Goal: Transaction & Acquisition: Purchase product/service

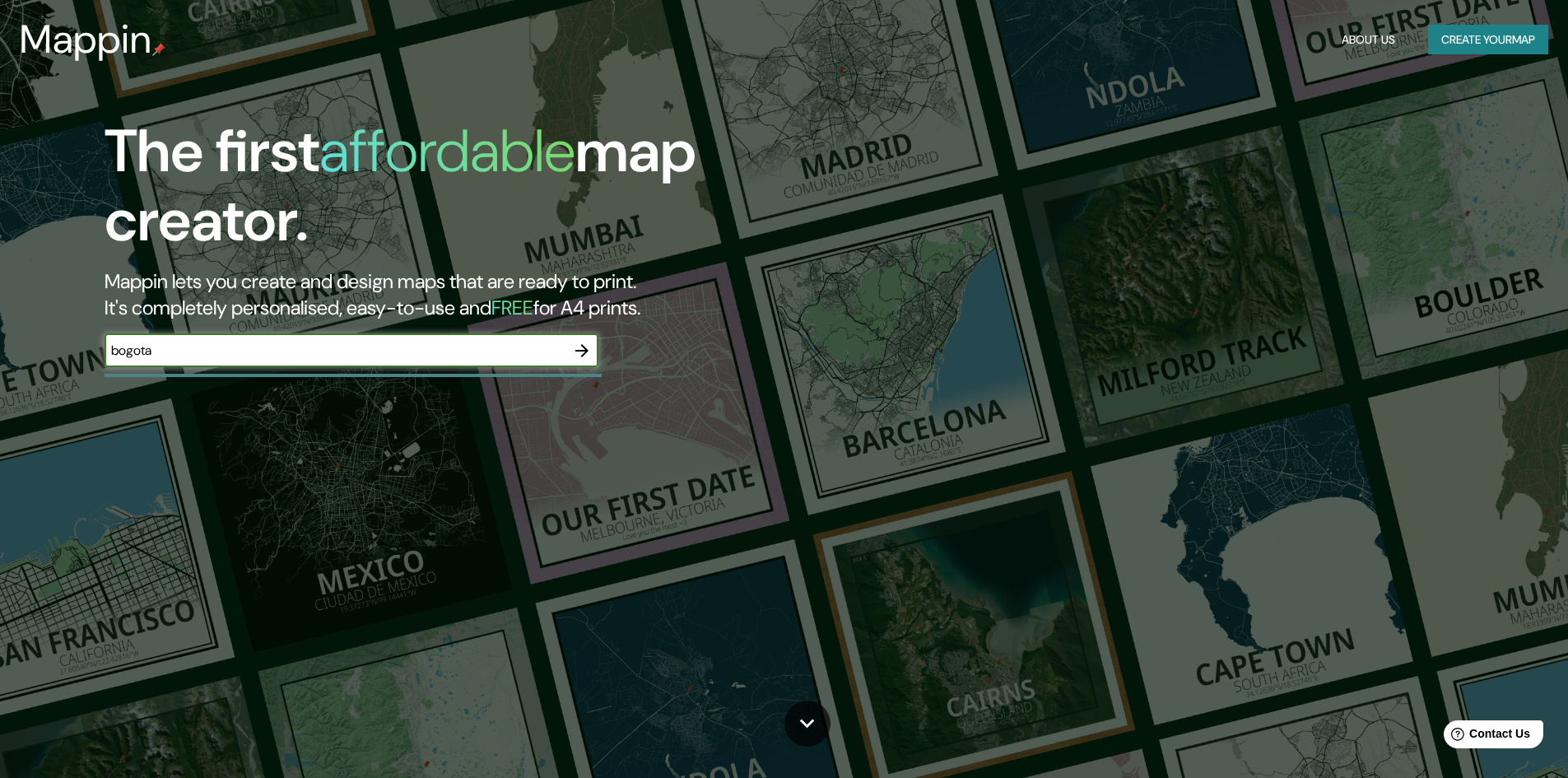
type input "bogota"
click at [582, 347] on icon "button" at bounding box center [582, 351] width 20 height 20
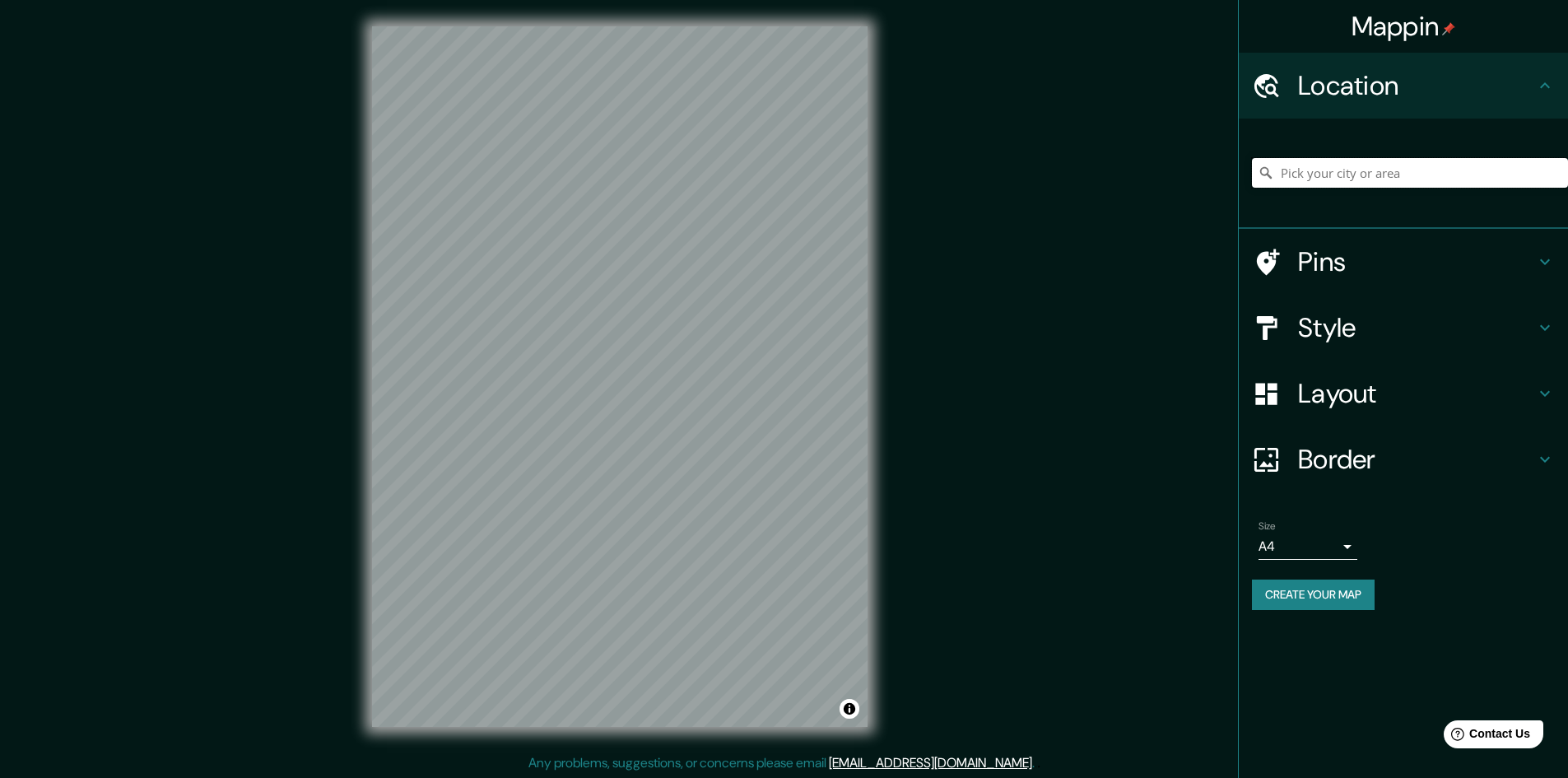
click at [1360, 185] on input "Pick your city or area" at bounding box center [1410, 173] width 316 height 29
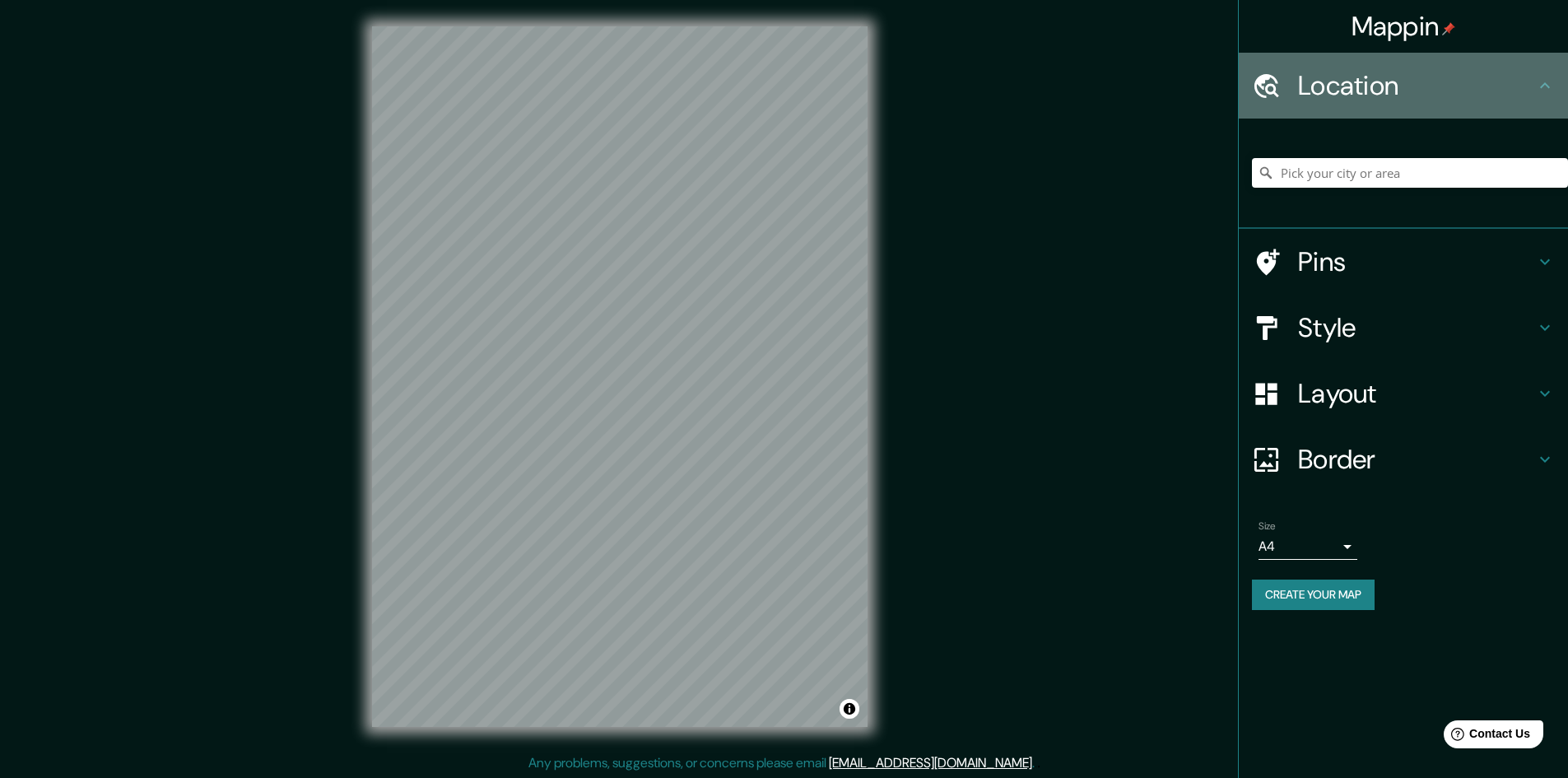
click at [1383, 94] on h4 "Location" at bounding box center [1416, 86] width 237 height 33
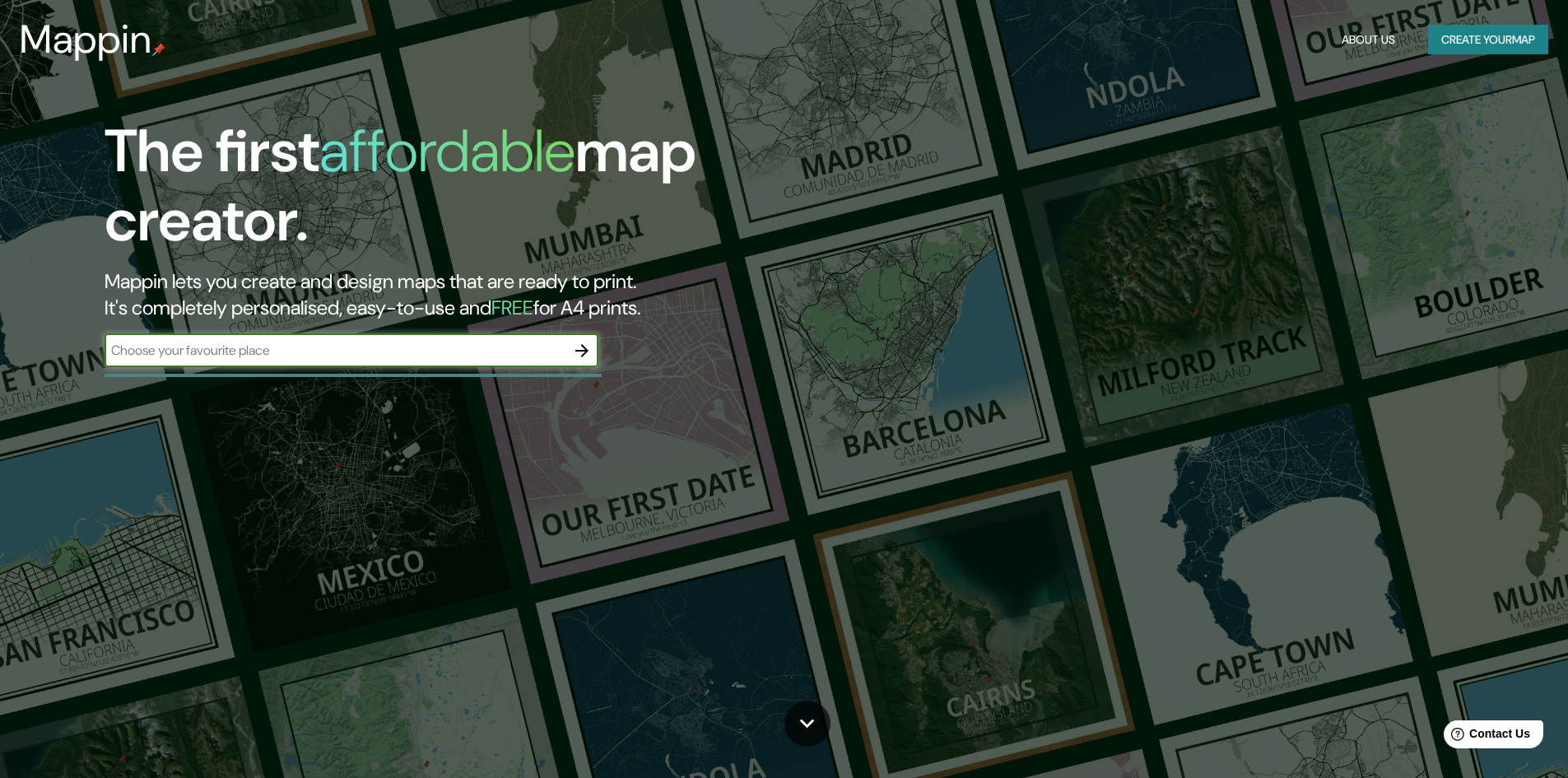
click at [328, 353] on input "text" at bounding box center [335, 351] width 461 height 19
type input "[GEOGRAPHIC_DATA] [GEOGRAPHIC_DATA]"
click at [592, 357] on icon "button" at bounding box center [582, 351] width 20 height 20
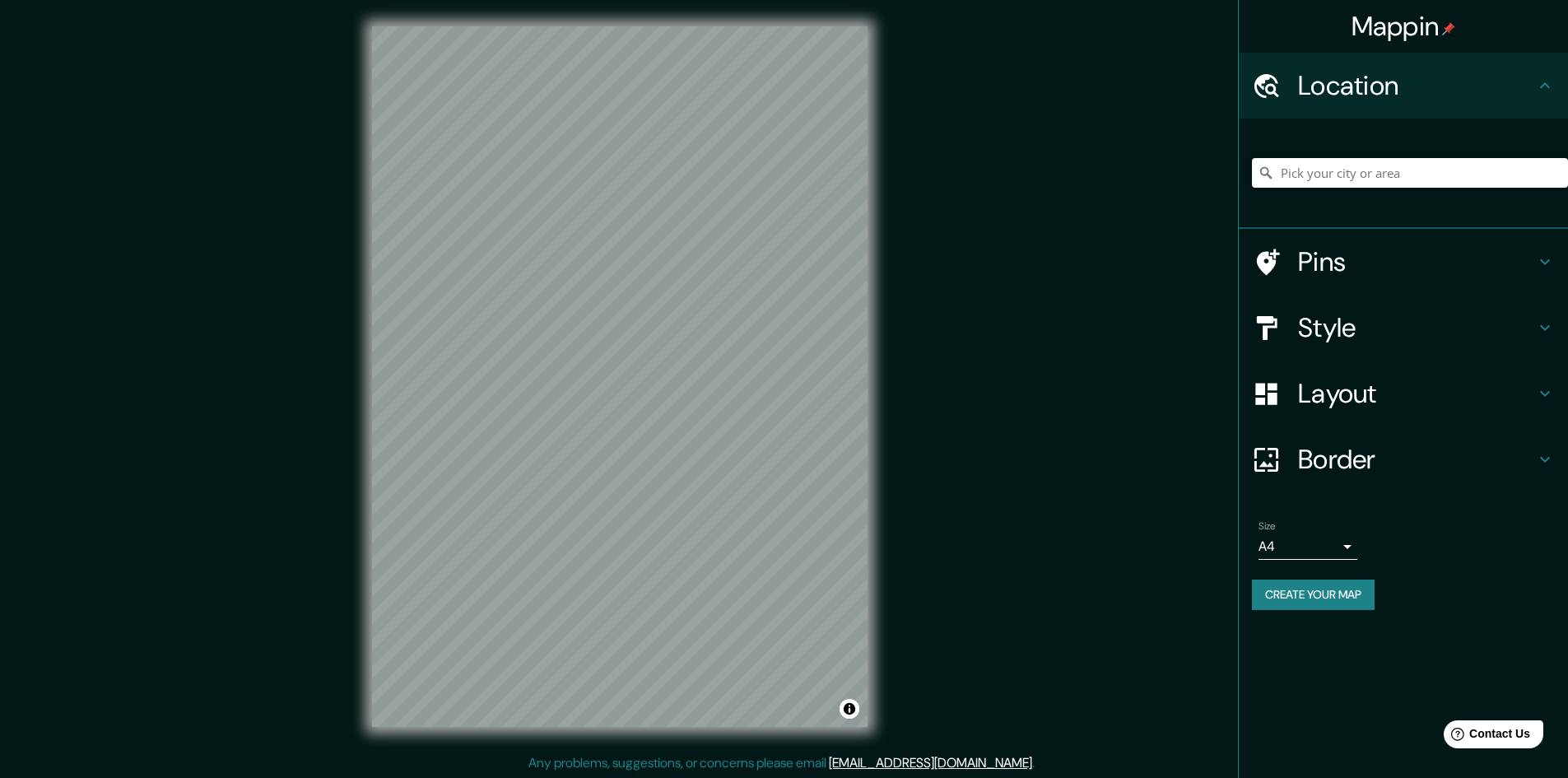
click at [694, 772] on div "Mappin Location Pins Style Layout Border Choose a border. Hint : you can make l…" at bounding box center [784, 390] width 1568 height 780
click at [1382, 169] on input "Pick your city or area" at bounding box center [1410, 173] width 316 height 29
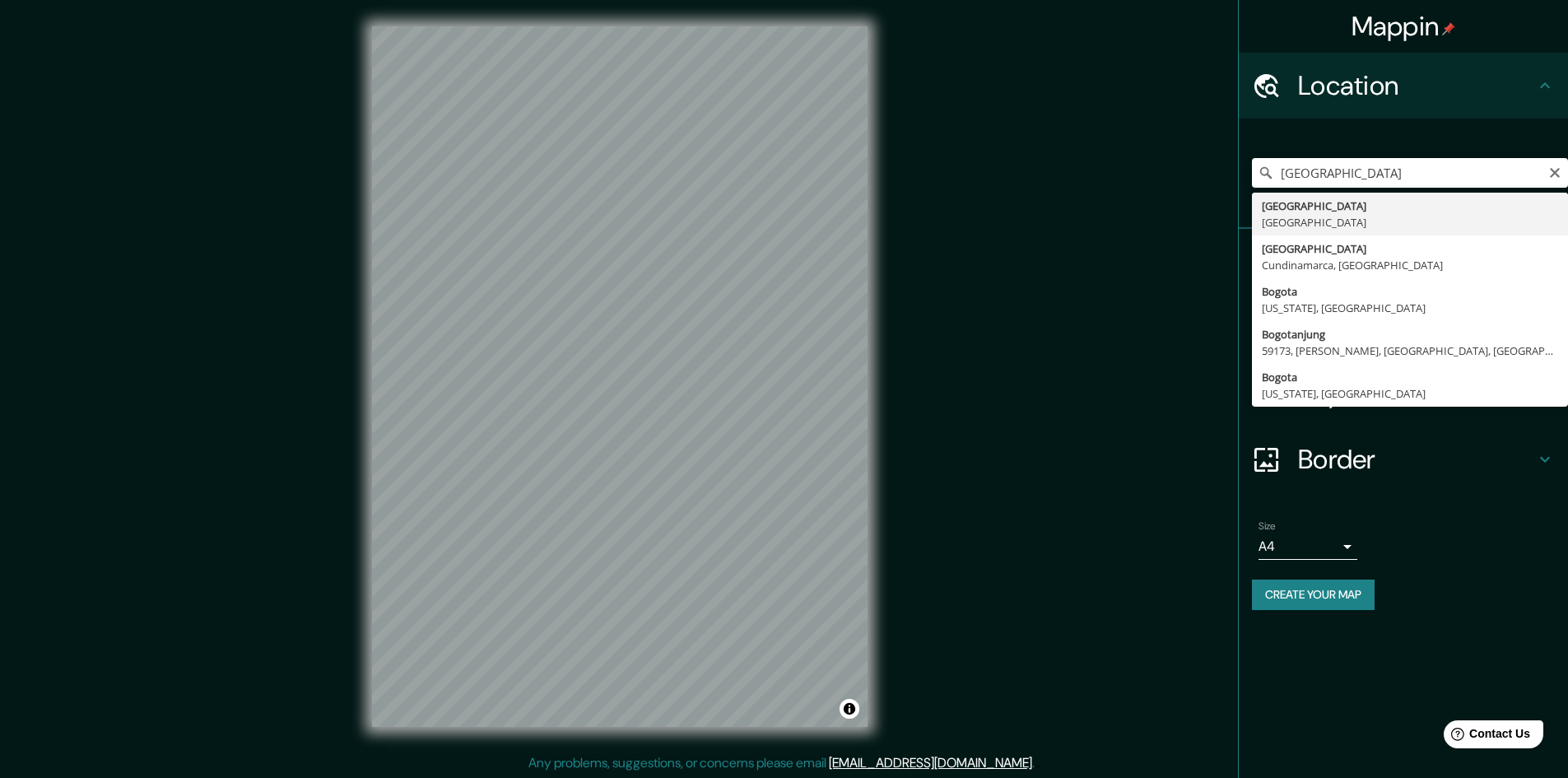
type input "[GEOGRAPHIC_DATA], [GEOGRAPHIC_DATA]"
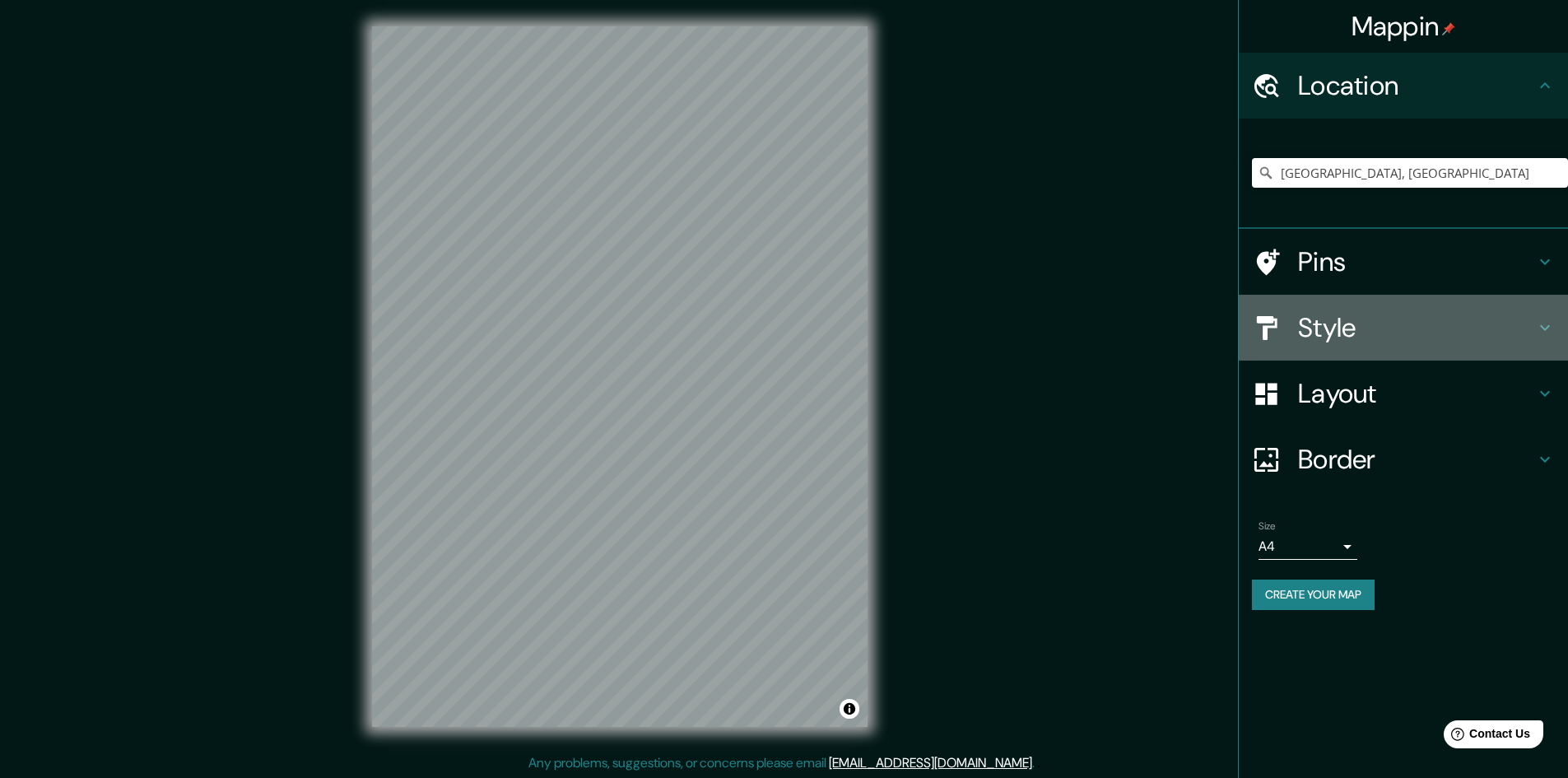
click at [1546, 327] on icon at bounding box center [1545, 328] width 10 height 6
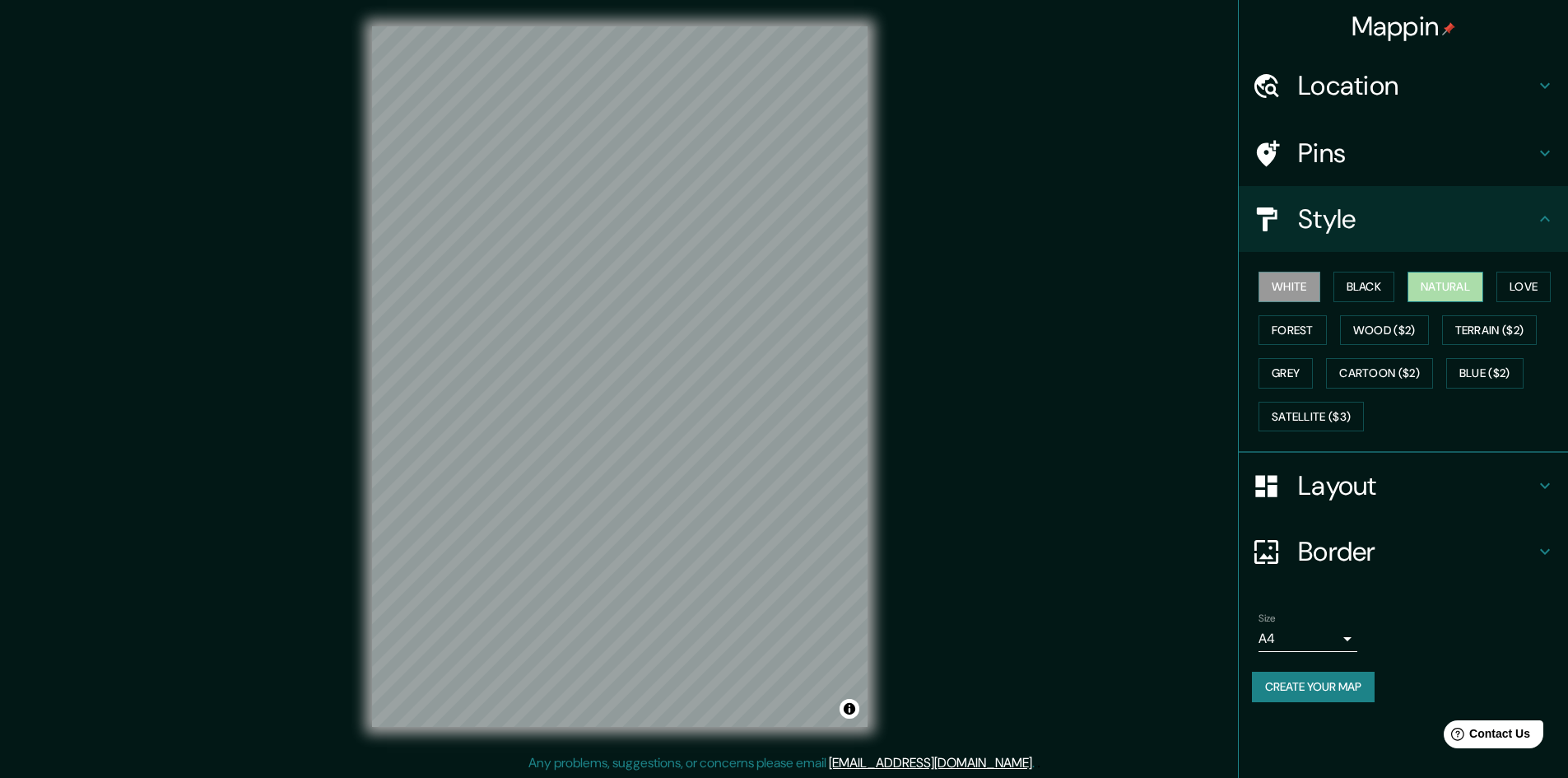
click at [1455, 286] on button "Natural" at bounding box center [1445, 287] width 75 height 30
click at [1306, 324] on button "Forest" at bounding box center [1293, 330] width 68 height 30
click at [1299, 283] on button "White" at bounding box center [1289, 287] width 61 height 30
click at [1294, 375] on button "Grey" at bounding box center [1286, 373] width 55 height 30
click at [1315, 414] on button "Satellite ($3)" at bounding box center [1312, 417] width 106 height 30
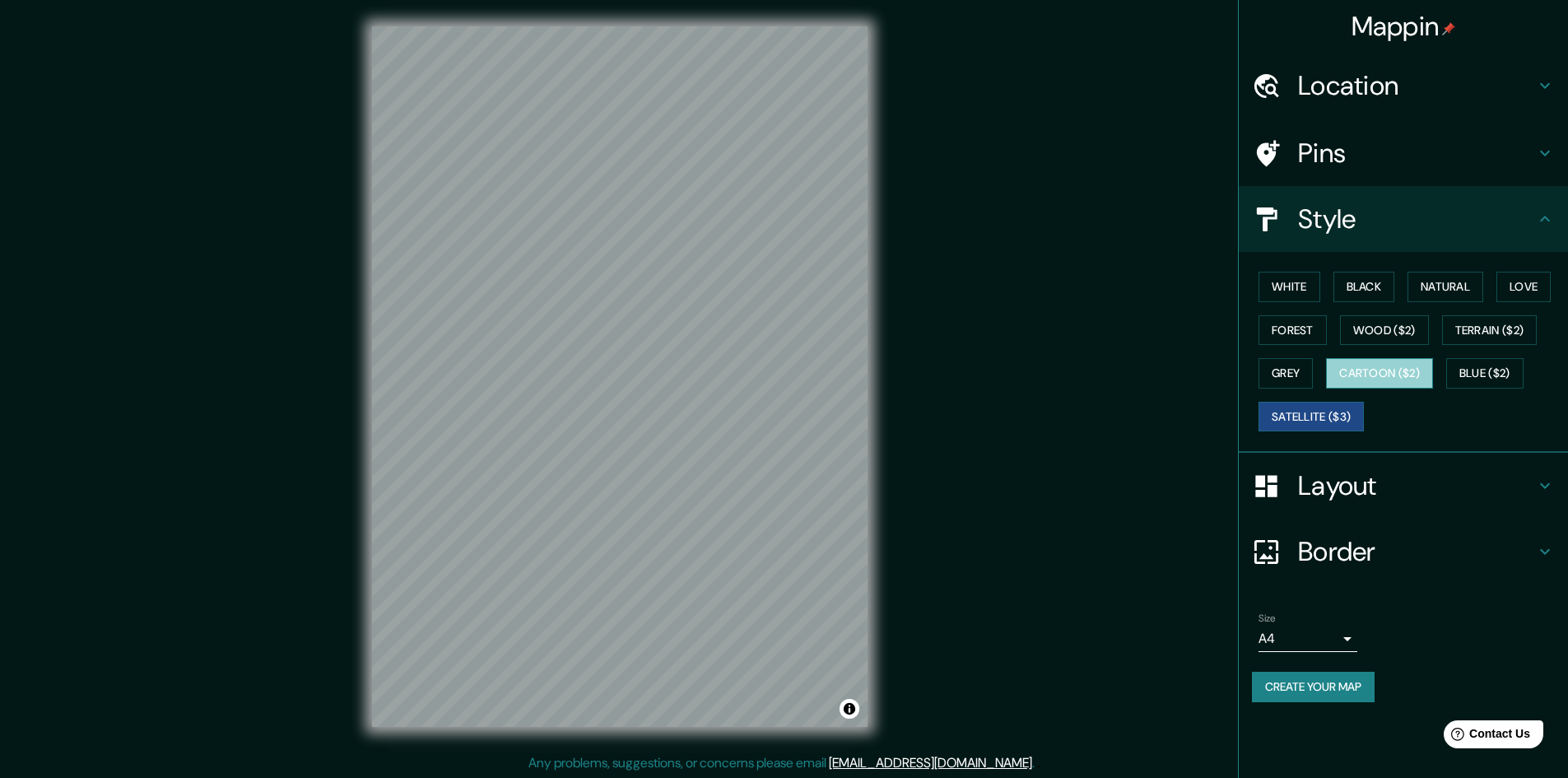
click at [1394, 376] on button "Cartoon ($2)" at bounding box center [1380, 373] width 107 height 30
click at [1402, 336] on button "Wood ($2)" at bounding box center [1384, 330] width 89 height 30
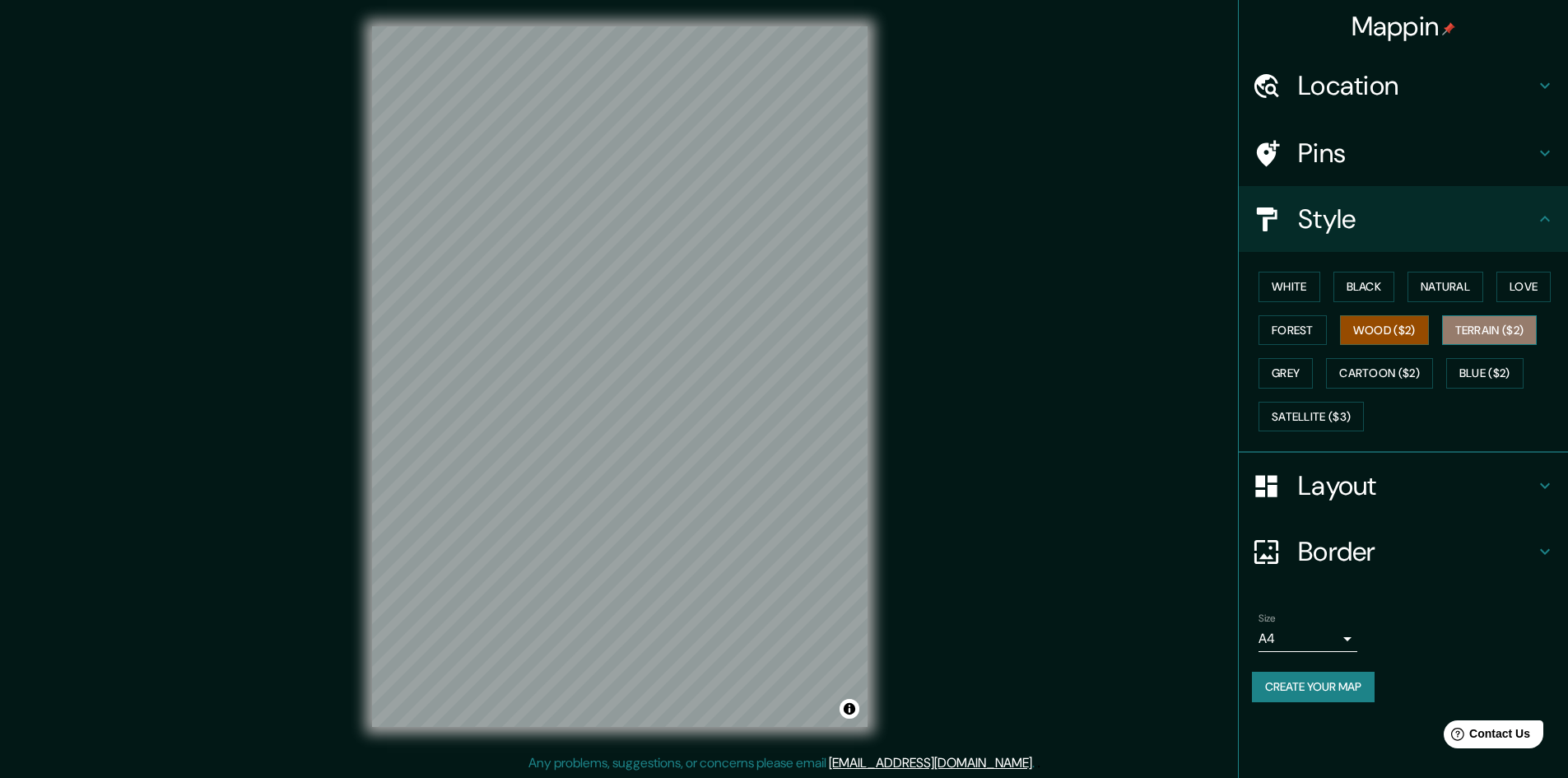
click at [1501, 332] on button "Terrain ($2)" at bounding box center [1490, 330] width 95 height 30
click at [1494, 372] on button "Blue ($2)" at bounding box center [1484, 373] width 77 height 30
click at [1362, 295] on button "Black" at bounding box center [1364, 287] width 61 height 30
click at [1444, 289] on button "Natural" at bounding box center [1445, 287] width 75 height 30
click at [1425, 493] on h4 "Layout" at bounding box center [1416, 486] width 237 height 33
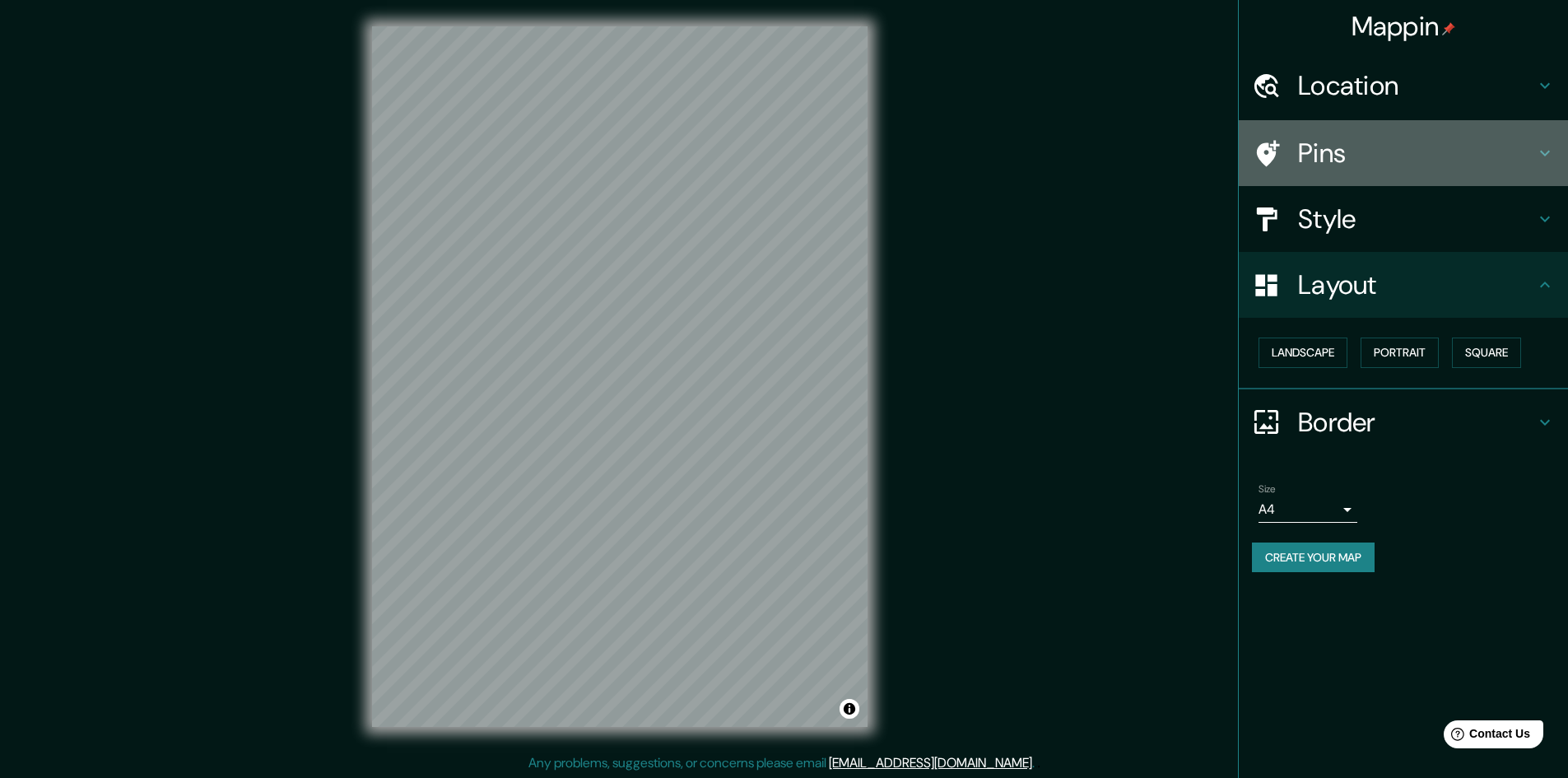
click at [1387, 159] on h4 "Pins" at bounding box center [1416, 153] width 237 height 33
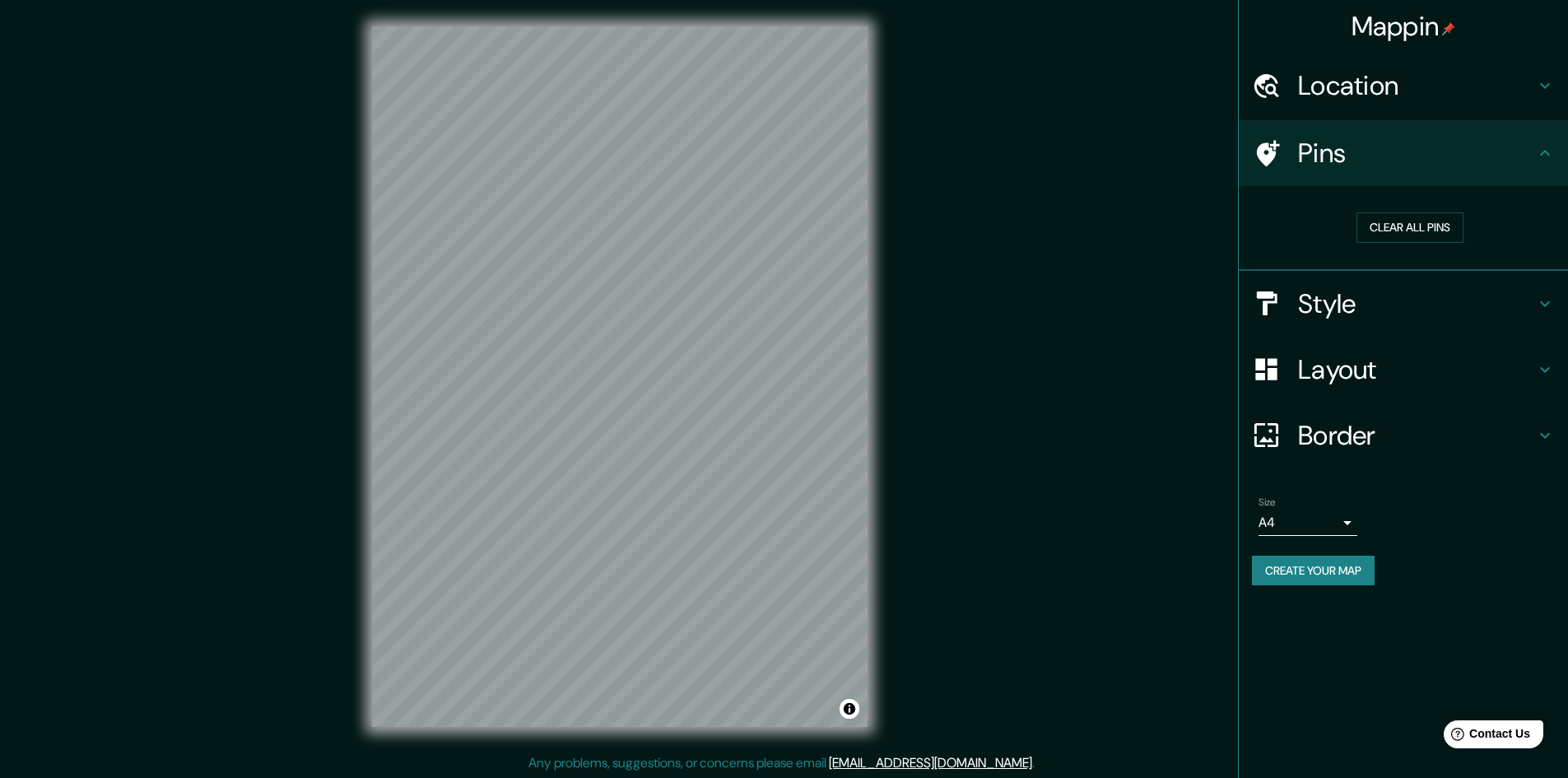
click at [1394, 89] on h4 "Location" at bounding box center [1416, 86] width 237 height 33
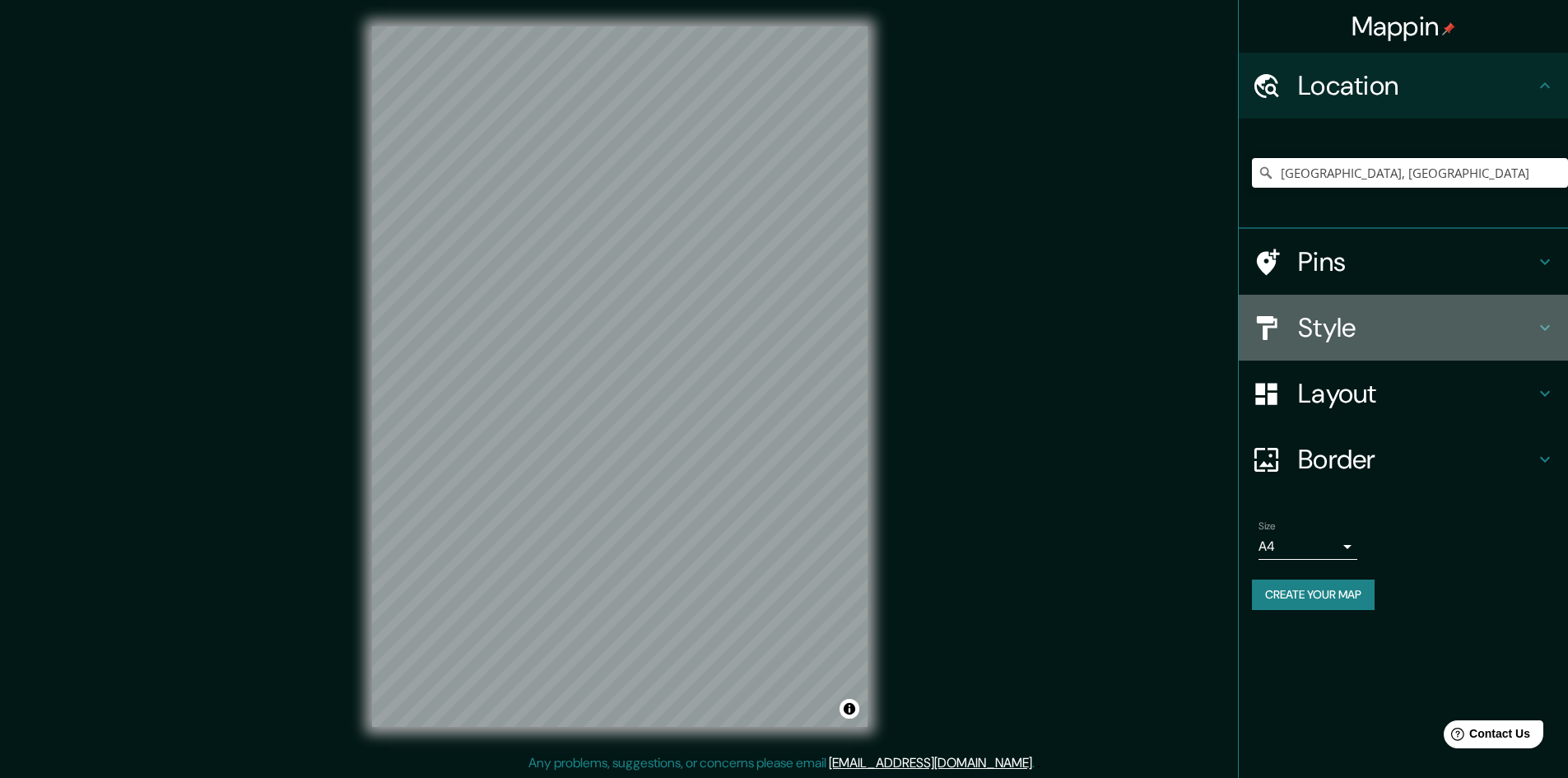
click at [1371, 339] on h4 "Style" at bounding box center [1416, 327] width 237 height 33
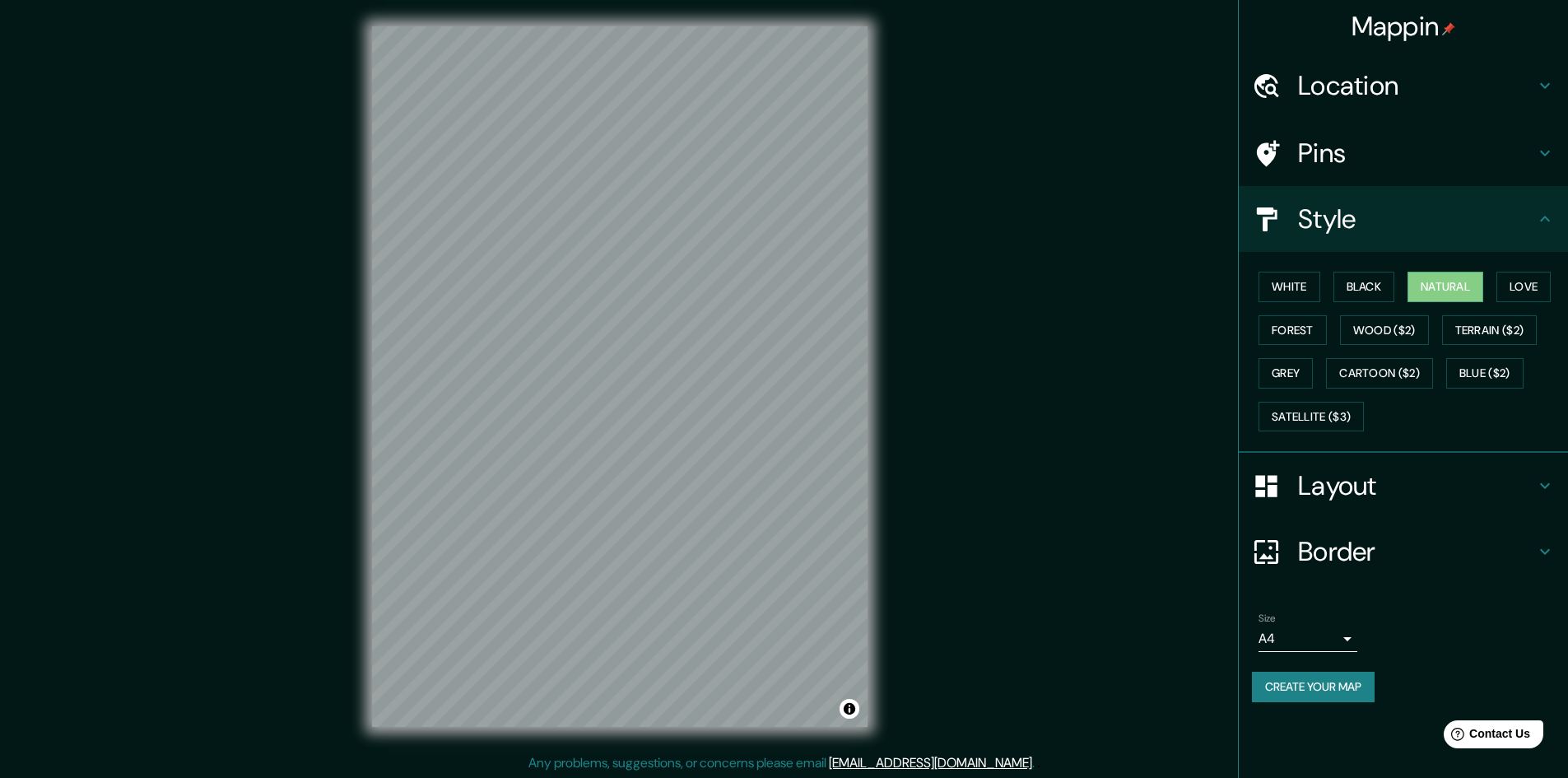
scroll to position [2, 0]
click at [1291, 275] on button "White" at bounding box center [1289, 287] width 61 height 30
